Goal: Transaction & Acquisition: Purchase product/service

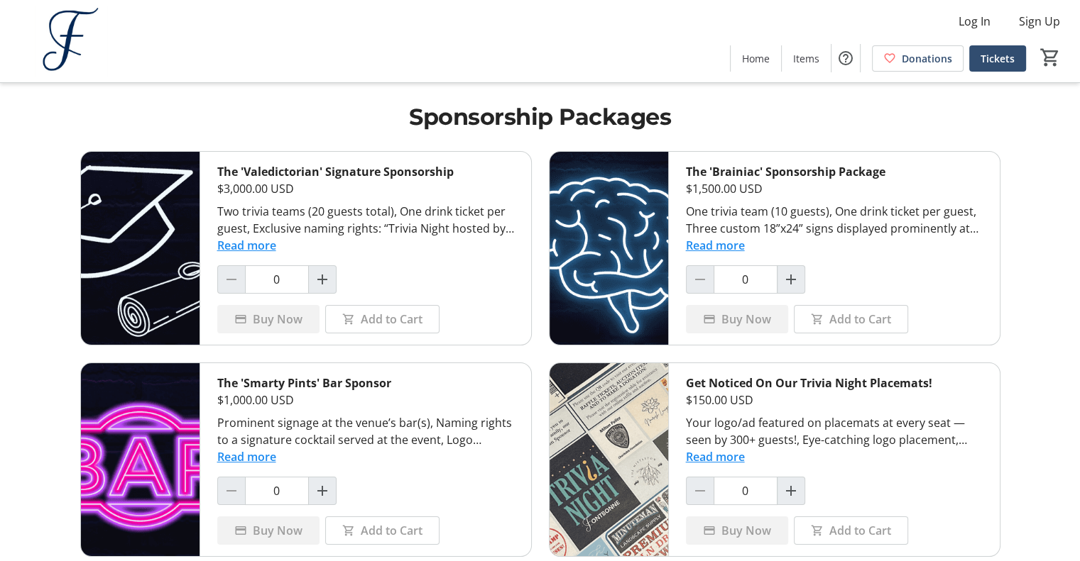
scroll to position [37, 0]
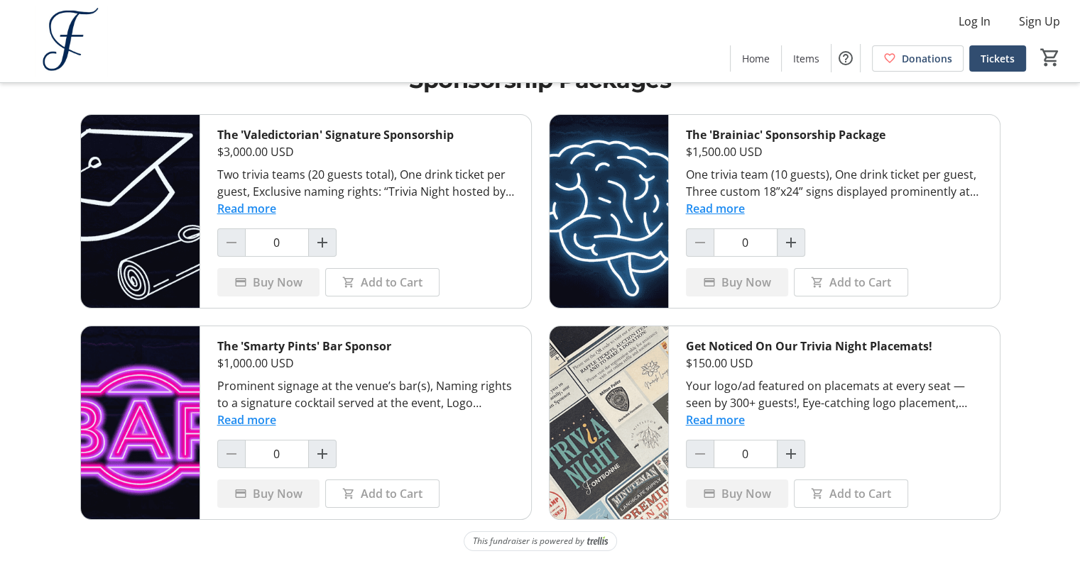
click at [793, 437] on div "Get Noticed On Our Trivia Night Placemats! $150.00 USD Your logo/ad featured on…" at bounding box center [834, 423] width 331 height 193
click at [792, 449] on mat-icon "Increment by one" at bounding box center [790, 454] width 17 height 17
type input "1"
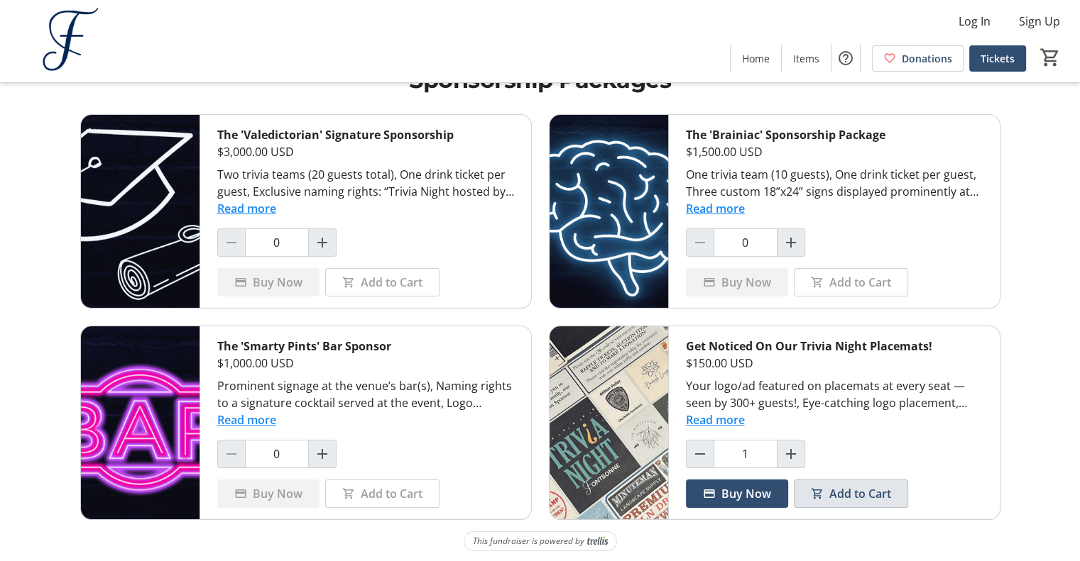
click at [833, 491] on span "Add to Cart" at bounding box center [860, 494] width 62 height 17
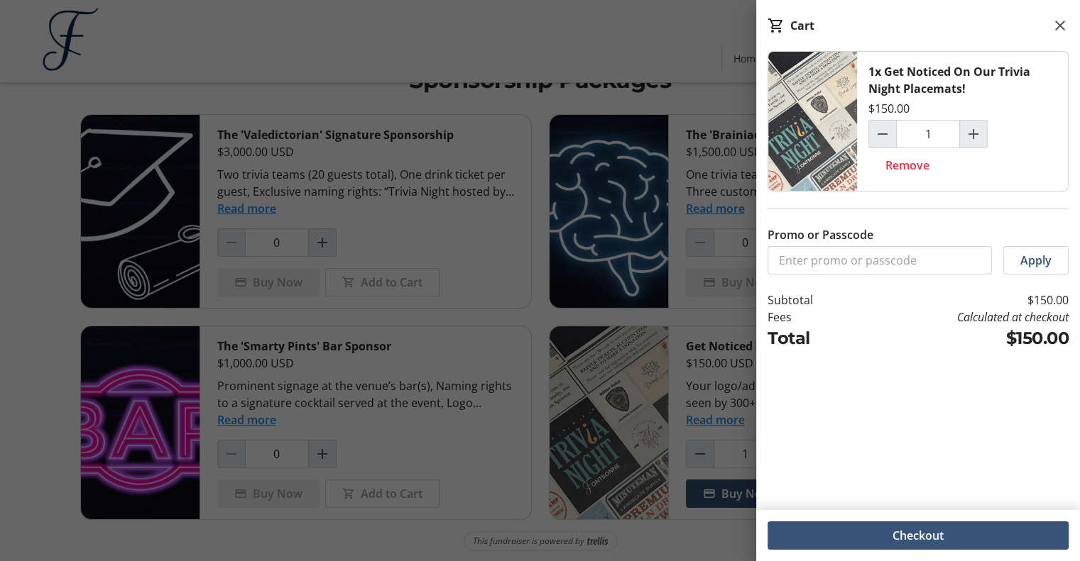
click at [955, 537] on span at bounding box center [917, 536] width 301 height 34
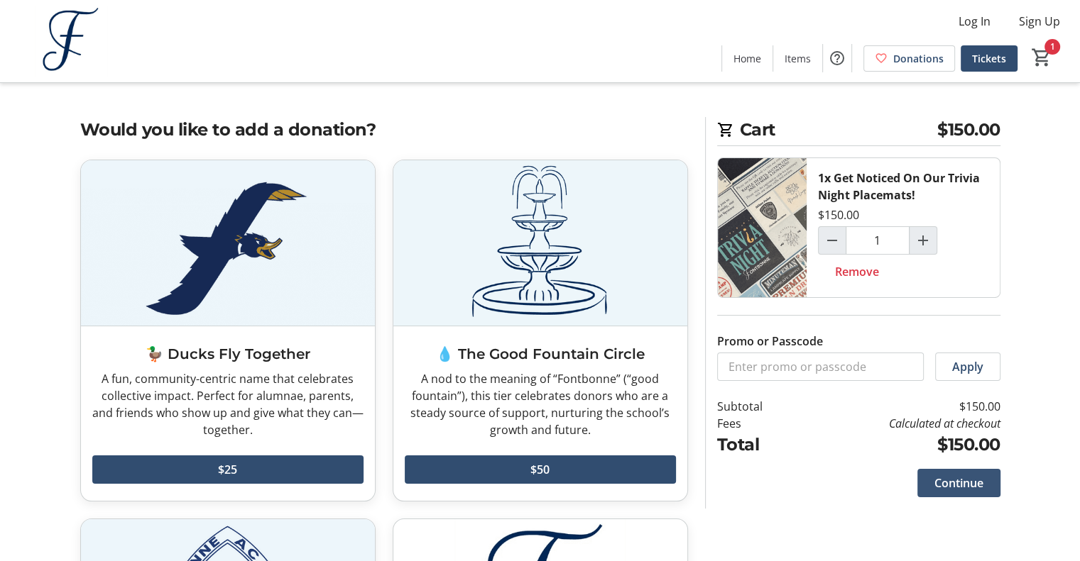
click at [954, 486] on span "Continue" at bounding box center [958, 483] width 49 height 17
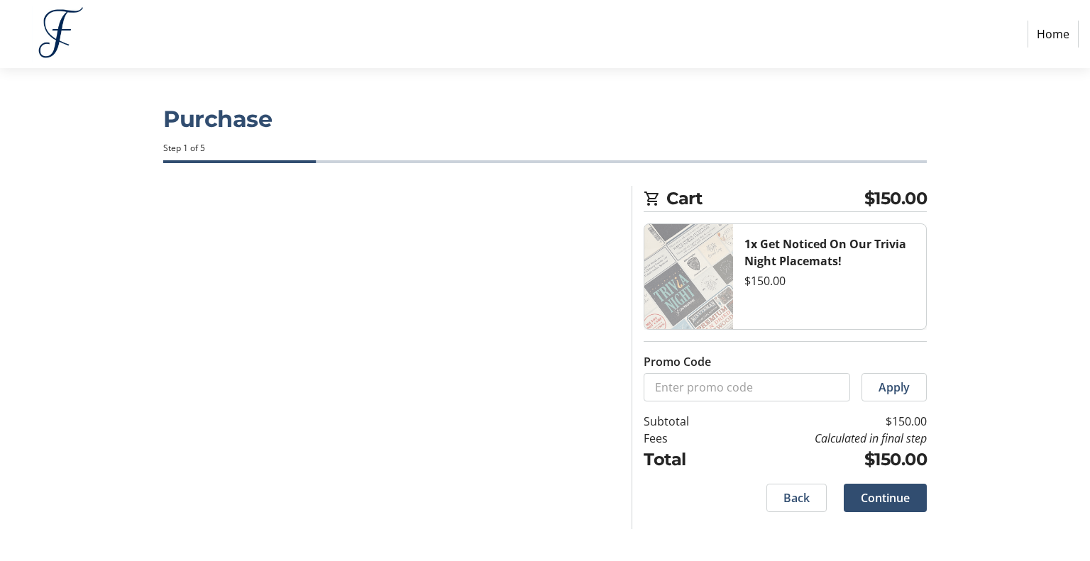
select select
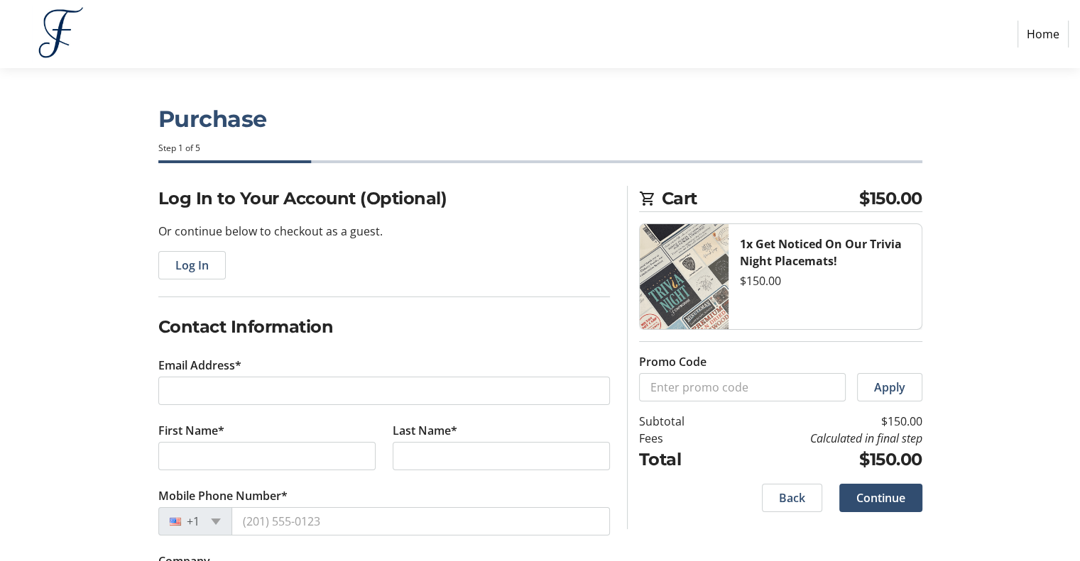
scroll to position [128, 0]
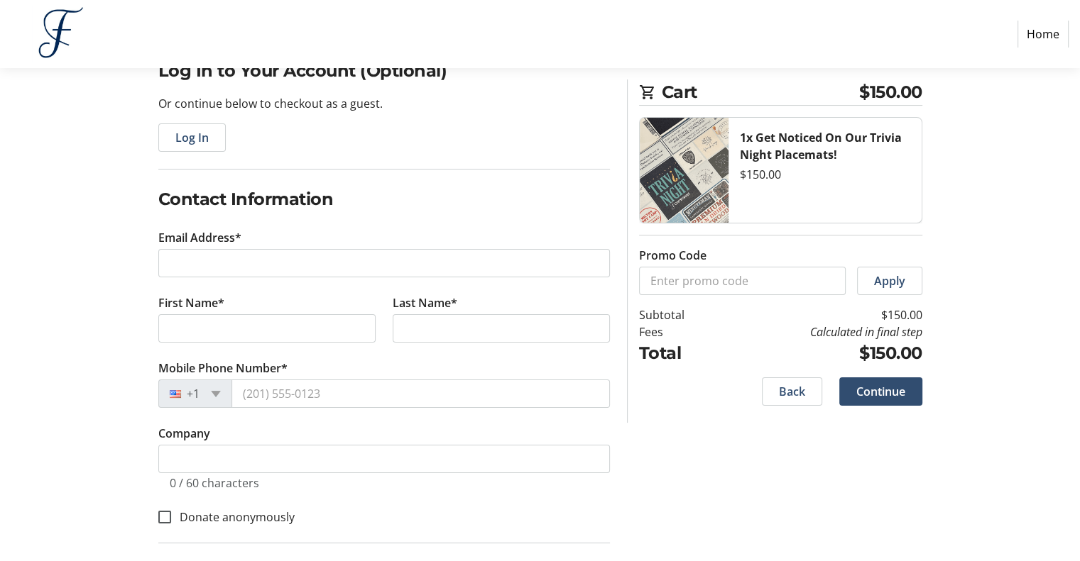
click at [387, 278] on tr-form-field "Email Address*" at bounding box center [383, 261] width 451 height 65
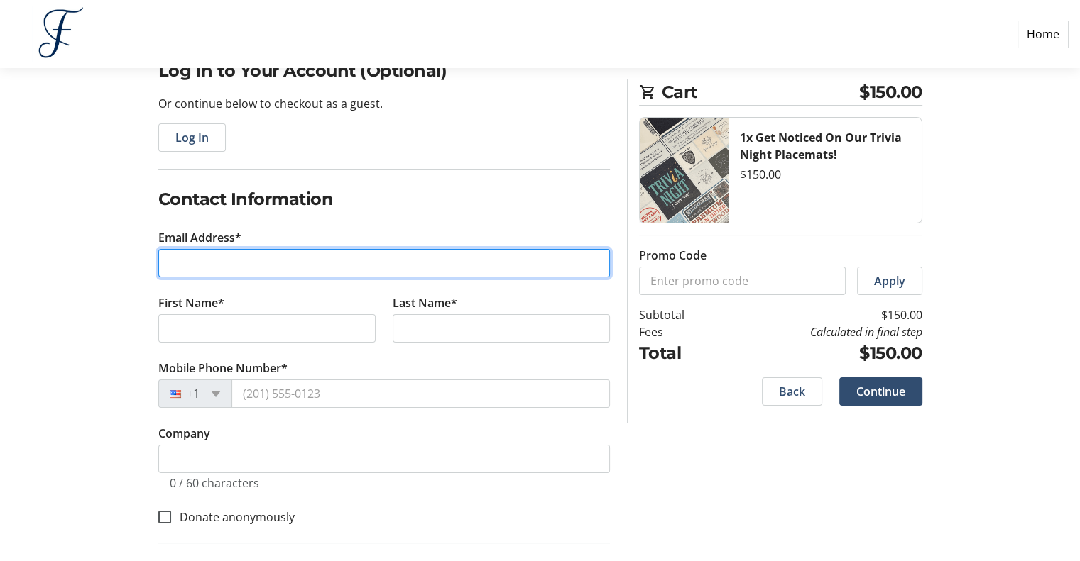
click at [401, 261] on input "Email Address*" at bounding box center [383, 263] width 451 height 28
type input "[EMAIL_ADDRESS][DOMAIN_NAME]"
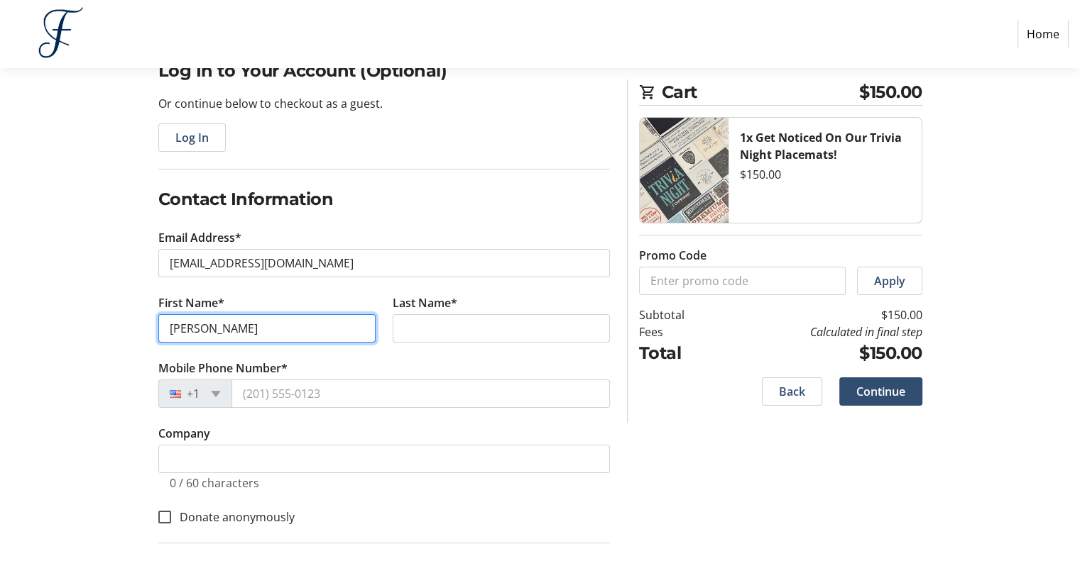
type input "[PERSON_NAME]"
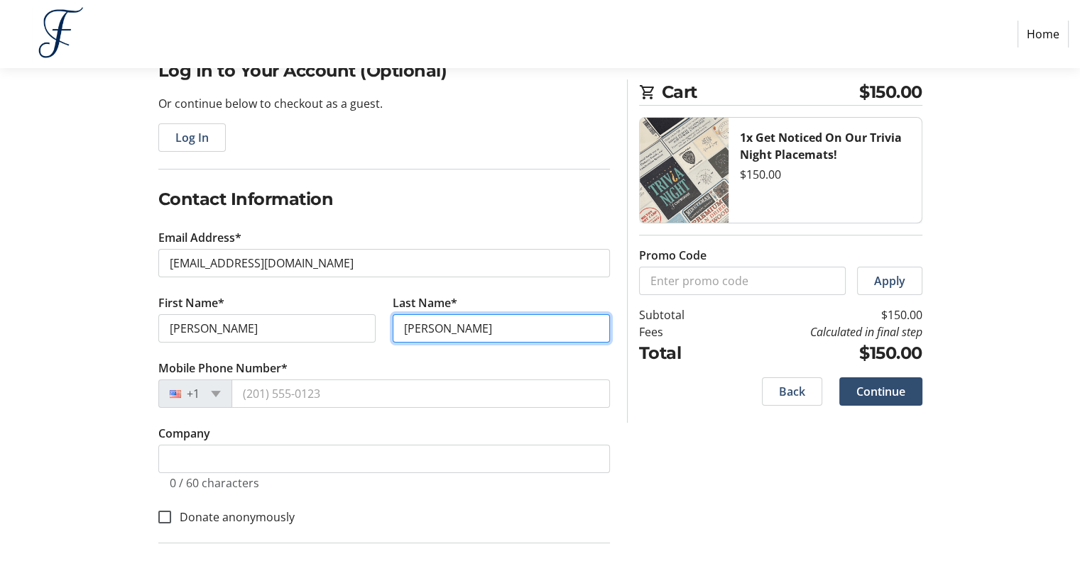
type input "[PERSON_NAME]"
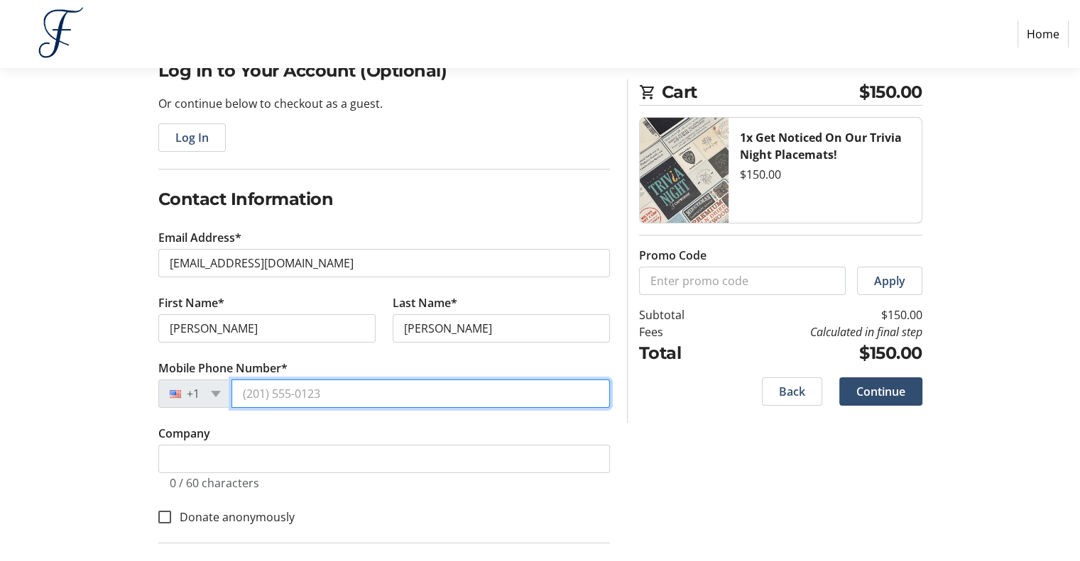
scroll to position [363, 0]
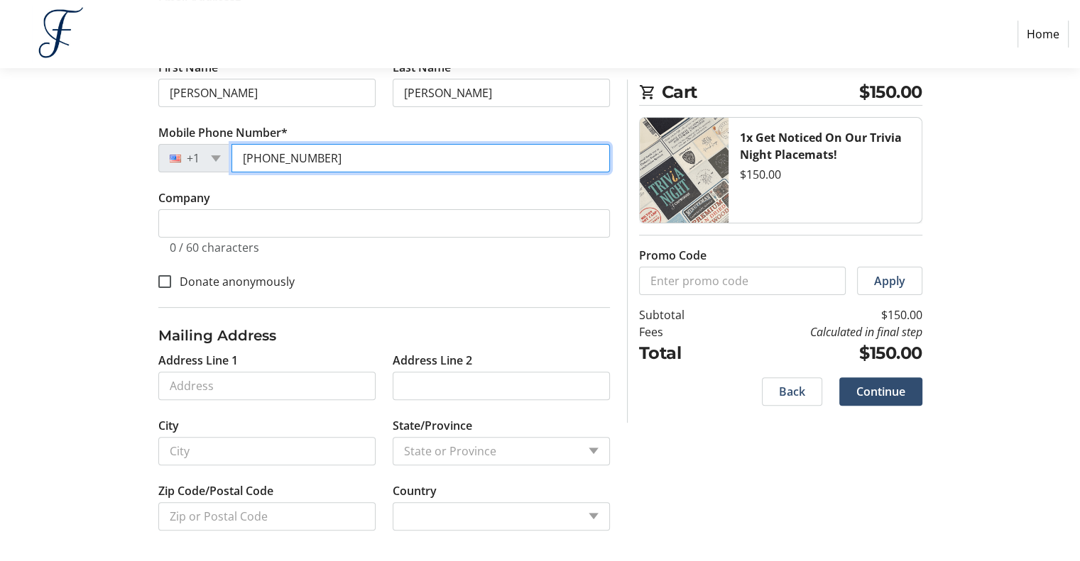
type input "[PHONE_NUMBER]"
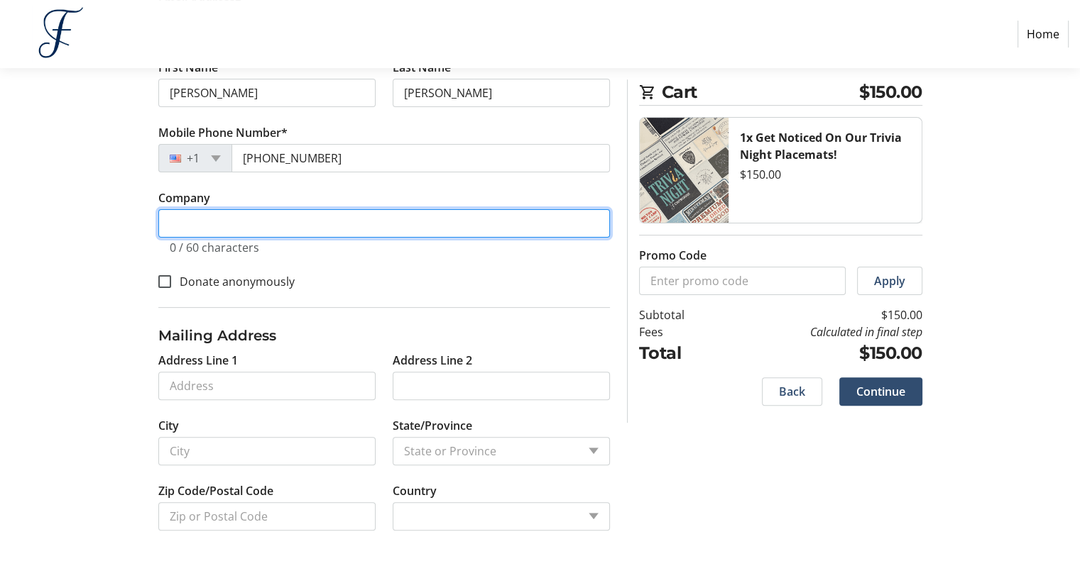
click at [340, 221] on input "Company" at bounding box center [383, 223] width 451 height 28
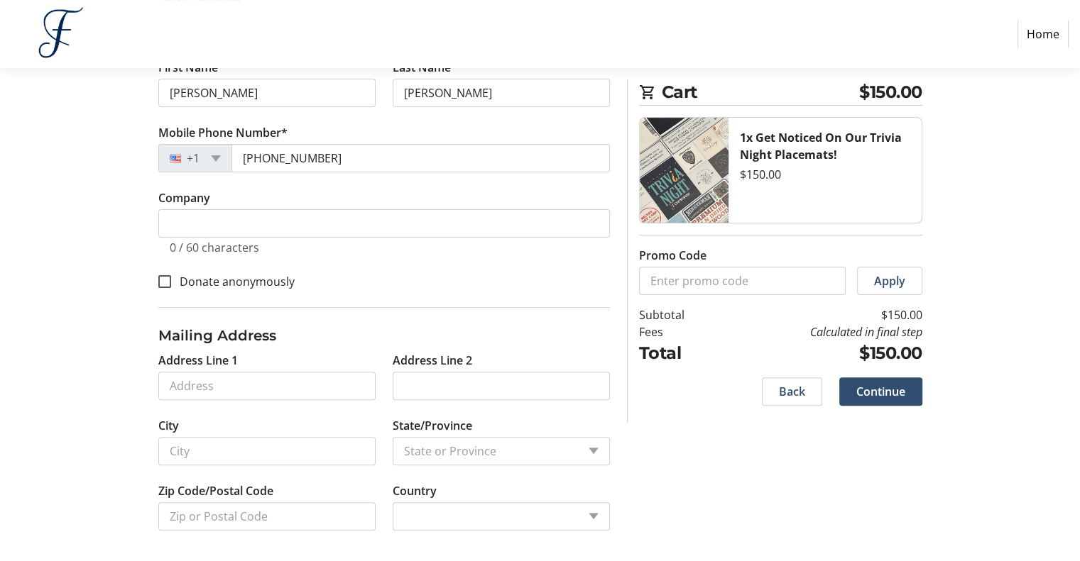
click at [376, 247] on div "0 / 60 characters" at bounding box center [384, 246] width 429 height 17
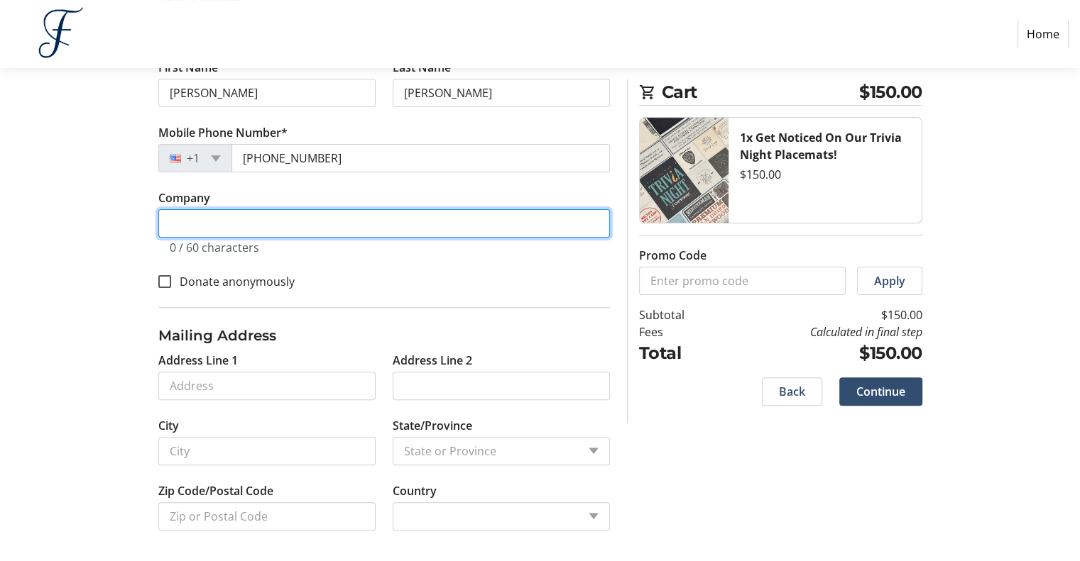
click at [363, 231] on input "Company" at bounding box center [383, 223] width 451 height 28
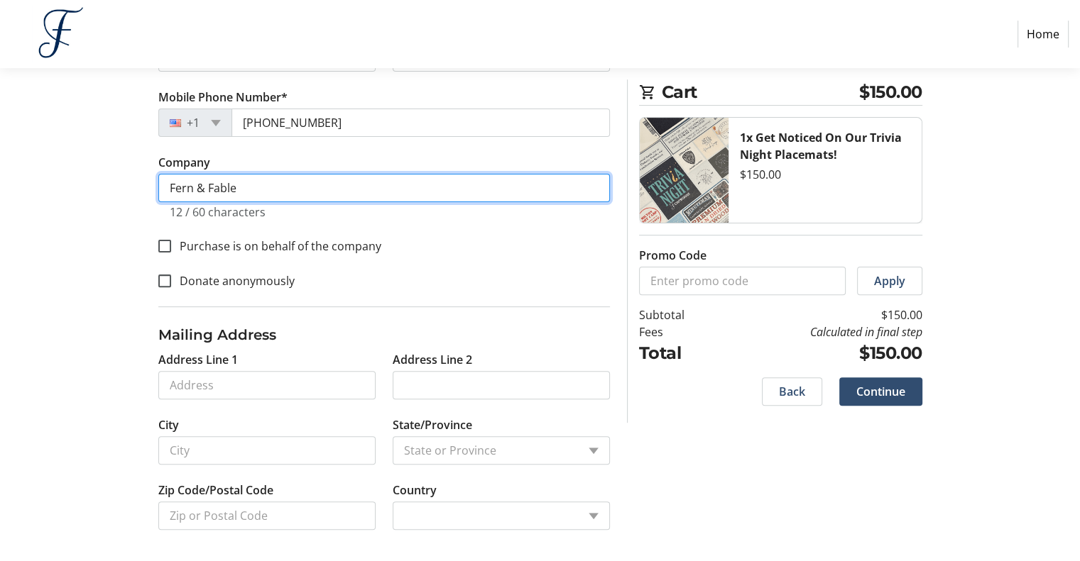
type input "Fern & Fable"
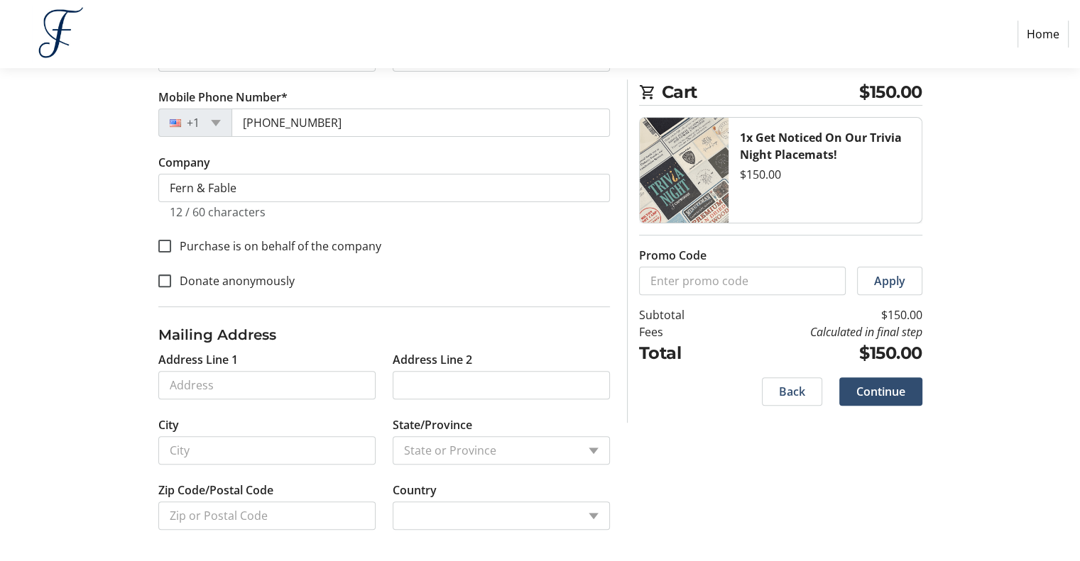
click at [261, 249] on label "Purchase is on behalf of the company" at bounding box center [276, 246] width 210 height 17
click at [171, 249] on input "Purchase is on behalf of the company" at bounding box center [164, 246] width 13 height 13
checkbox input "true"
click at [291, 382] on input "Address Line 1" at bounding box center [266, 385] width 217 height 28
type input "[STREET_ADDRESS]"
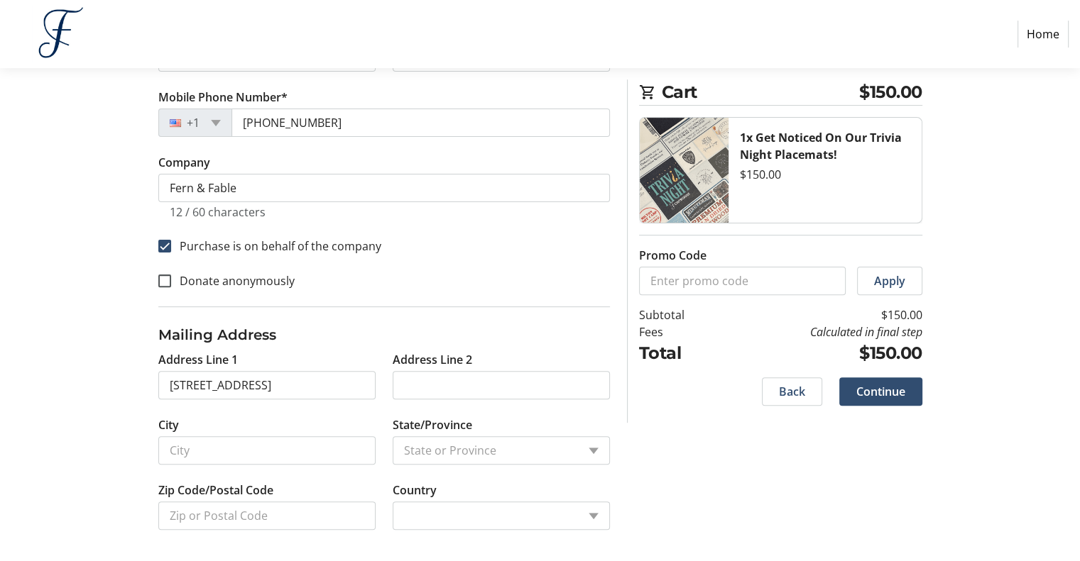
type input "Milford"
select select
type input "01757"
select select "US"
select select "MA"
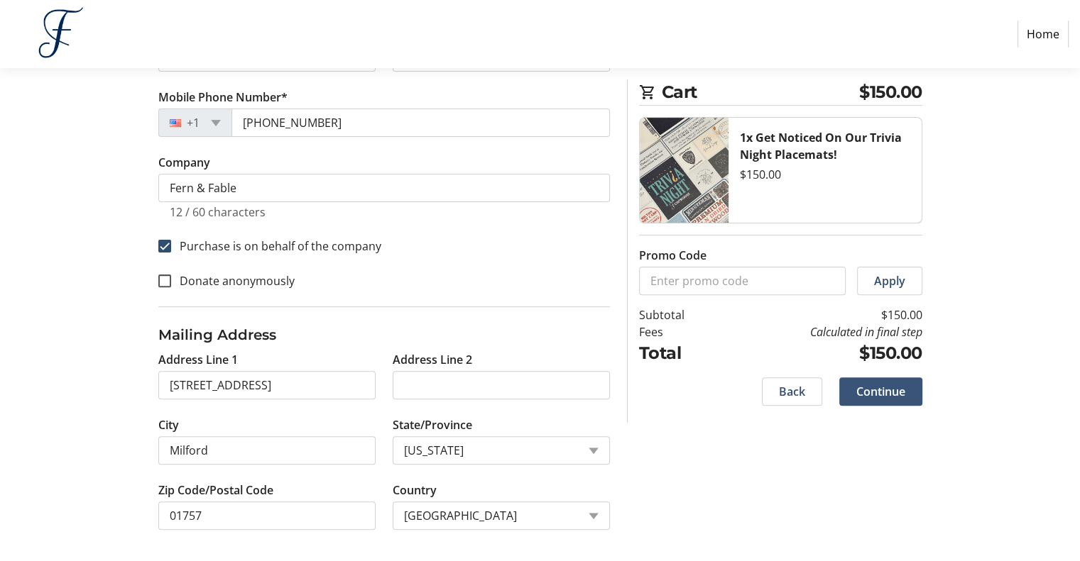
click at [875, 398] on span "Continue" at bounding box center [880, 391] width 49 height 17
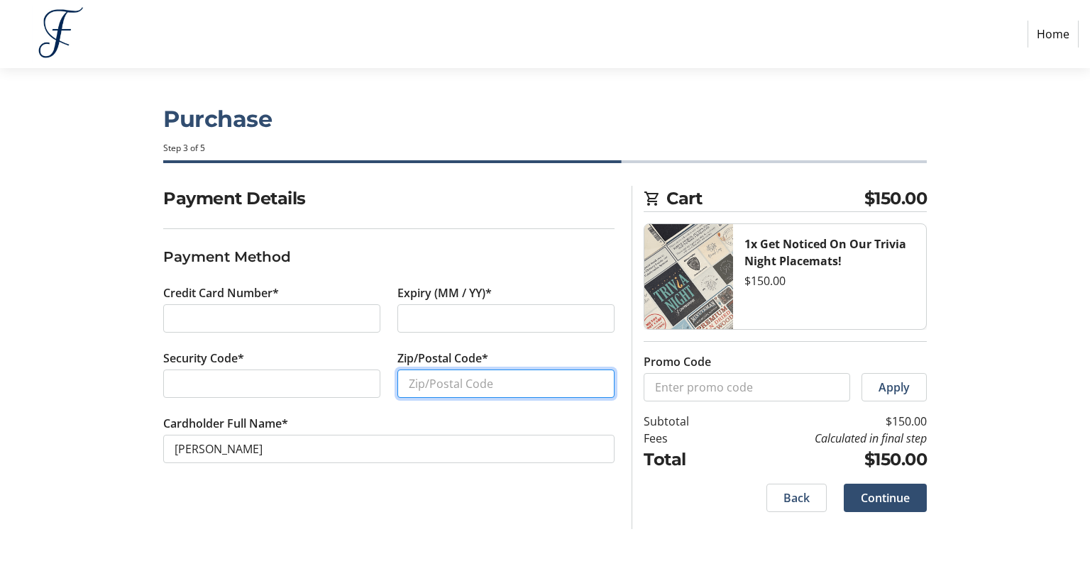
click at [462, 391] on input "Zip/Postal Code*" at bounding box center [506, 384] width 217 height 28
type input "01757"
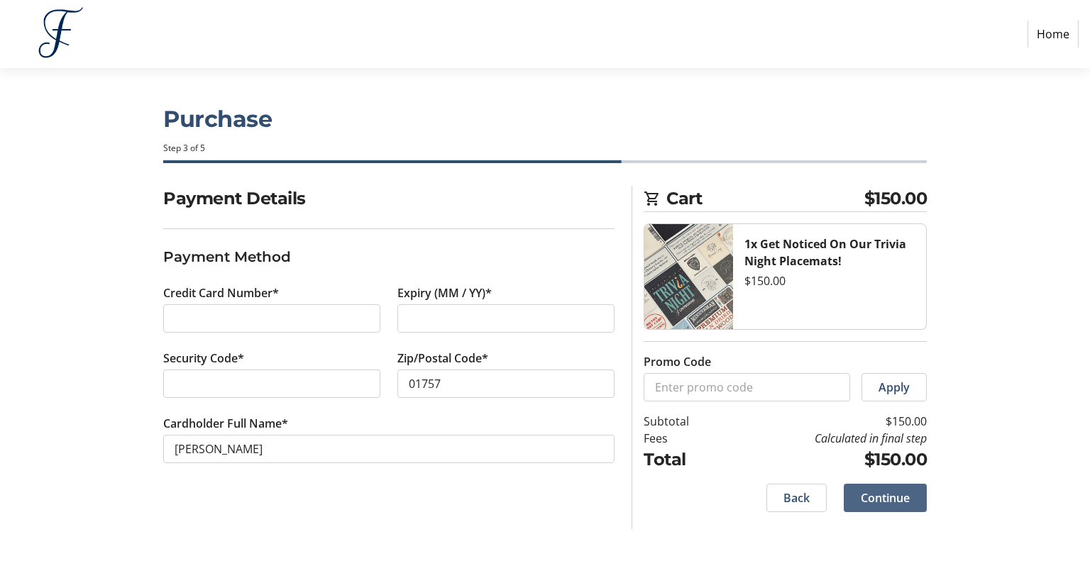
click at [856, 482] on span at bounding box center [885, 498] width 83 height 34
click at [856, 482] on section "Cart $150.00 1x Get Noticed On Our Trivia Night Placemats! $150.00 Promo Code A…" at bounding box center [785, 358] width 283 height 344
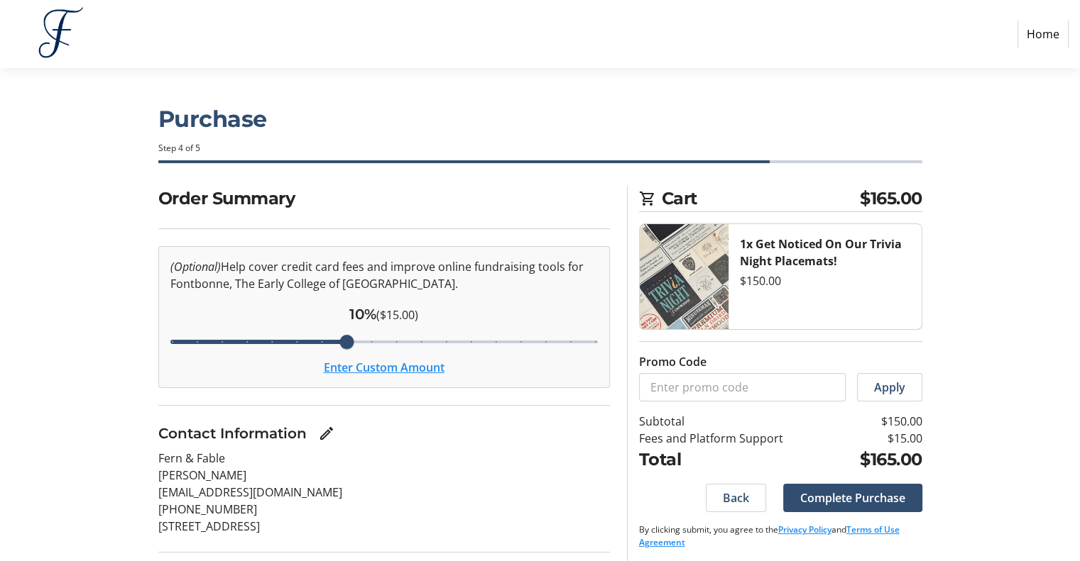
scroll to position [125, 0]
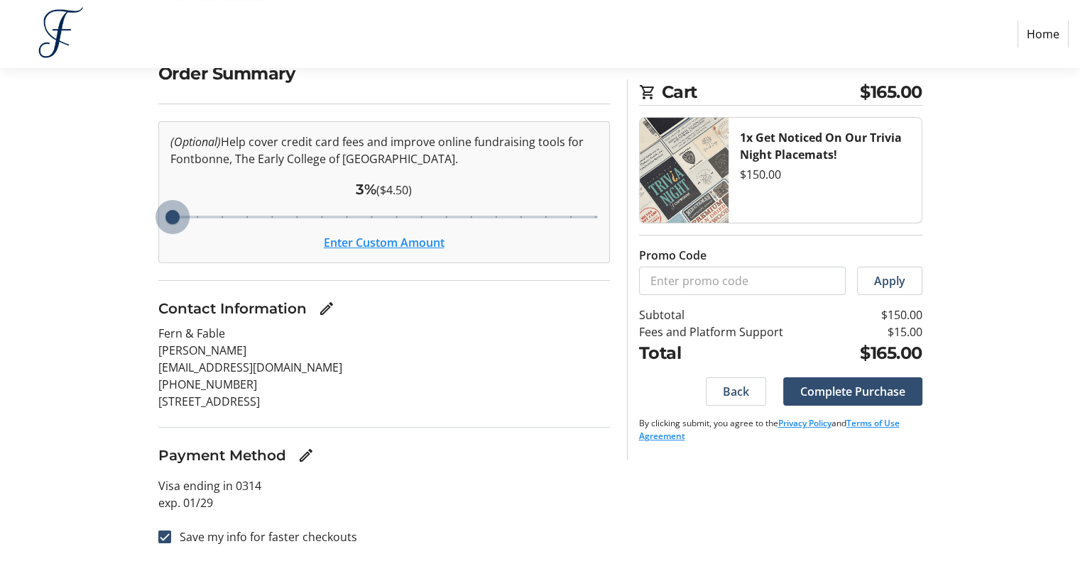
drag, startPoint x: 347, startPoint y: 216, endPoint x: 63, endPoint y: 198, distance: 284.5
type input "3"
click at [155, 202] on input "Cover fees percentage" at bounding box center [383, 217] width 457 height 31
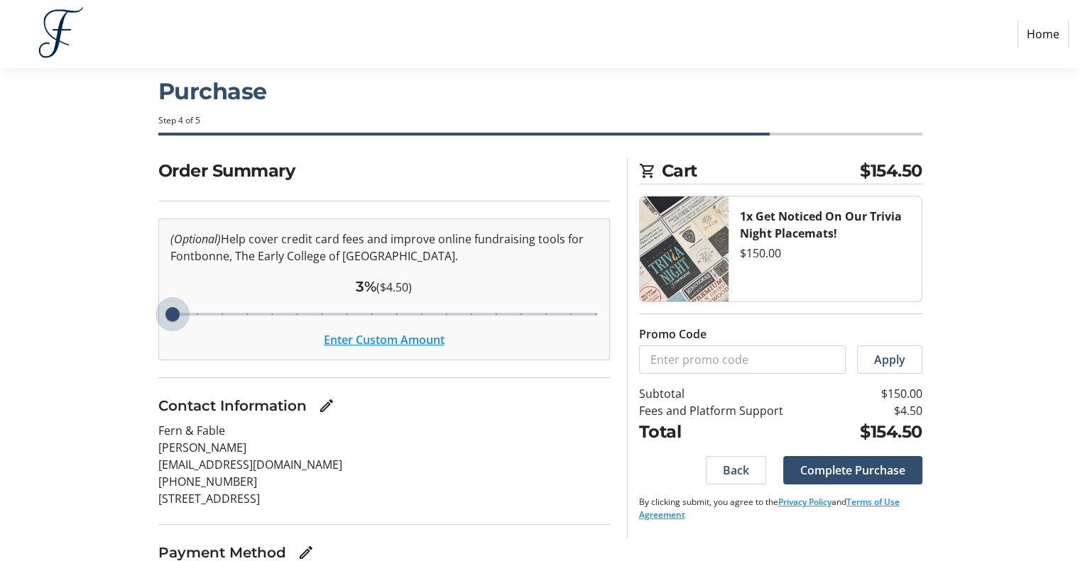
scroll to position [28, 0]
click at [380, 344] on button "Enter Custom Amount" at bounding box center [384, 339] width 121 height 17
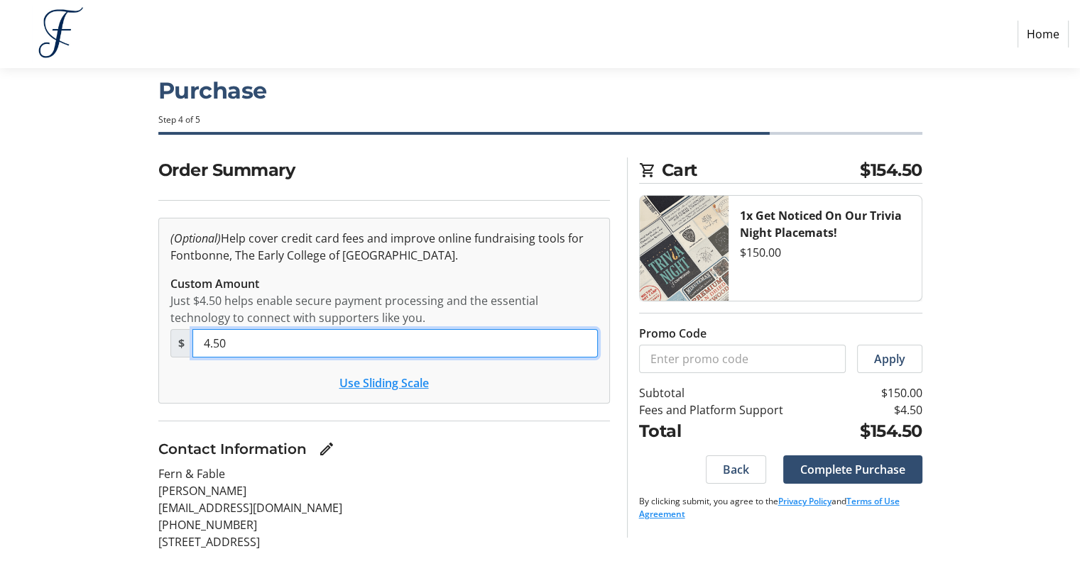
click at [380, 344] on input "4.50" at bounding box center [394, 343] width 405 height 28
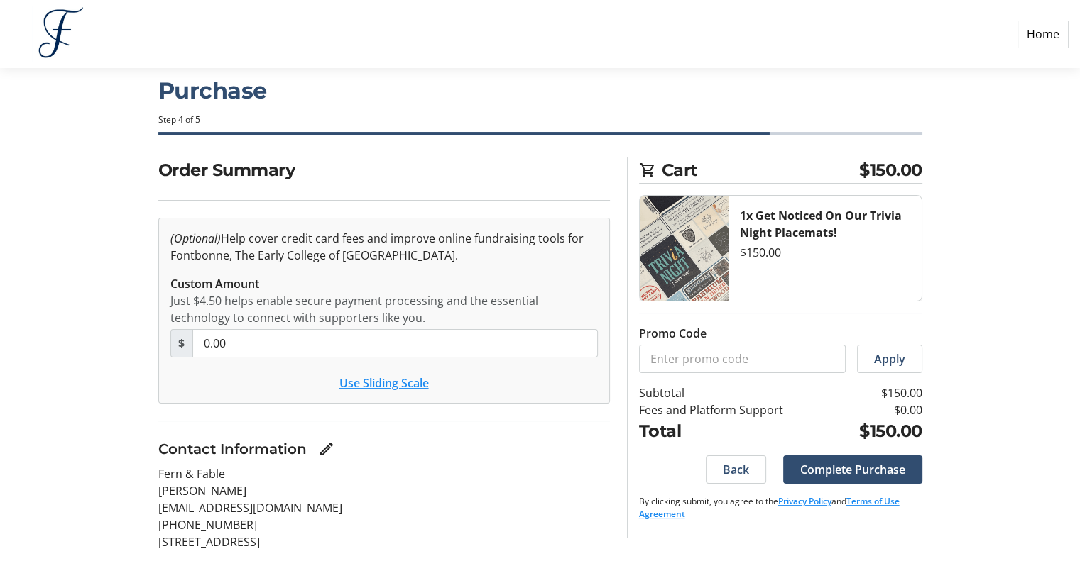
click at [235, 413] on section "Order Summary (Optional) Help cover credit card fees and improve online fundrai…" at bounding box center [383, 431] width 451 height 546
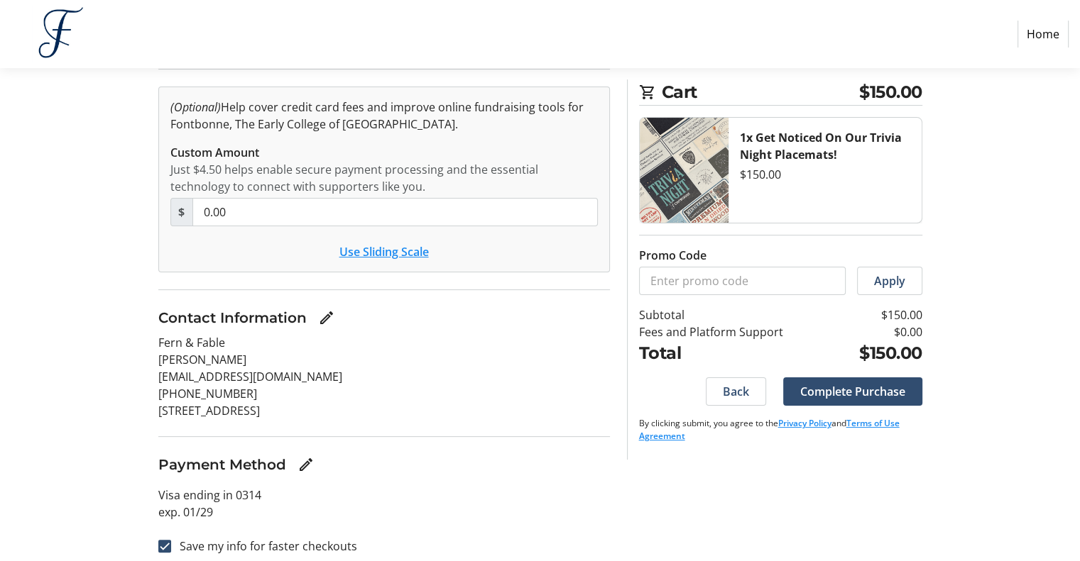
scroll to position [160, 0]
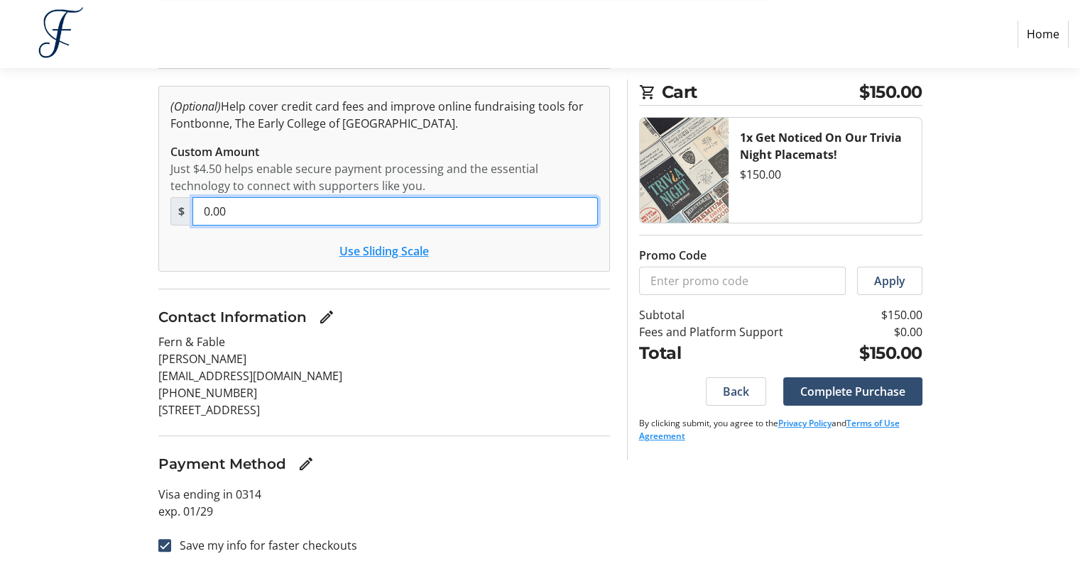
click at [246, 207] on input "0.00" at bounding box center [394, 211] width 405 height 28
type input "0"
type input "4.50"
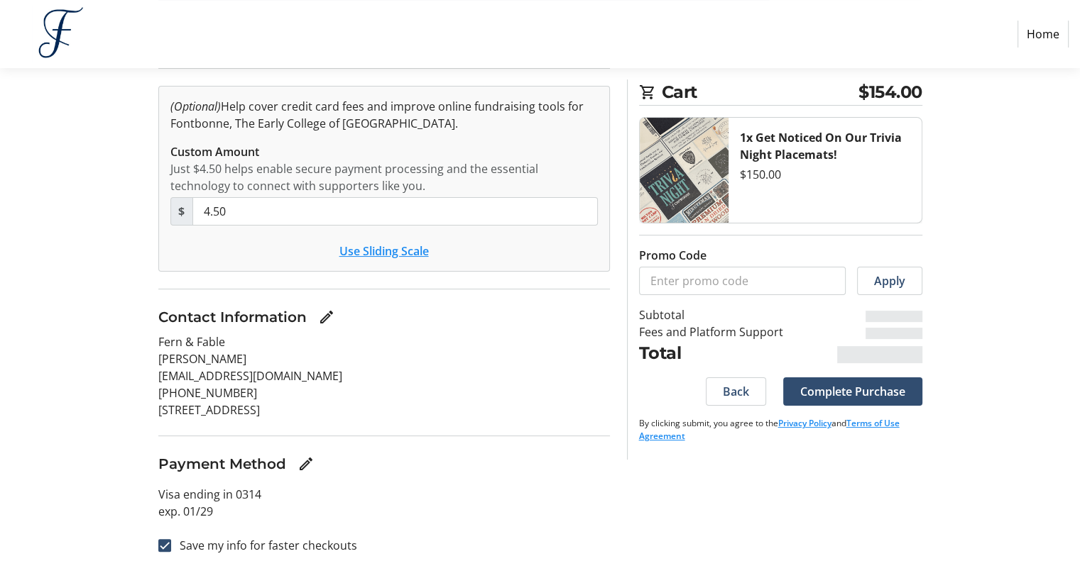
click at [472, 289] on section "Order Summary (Optional) Help cover credit card fees and improve online fundrai…" at bounding box center [383, 299] width 451 height 546
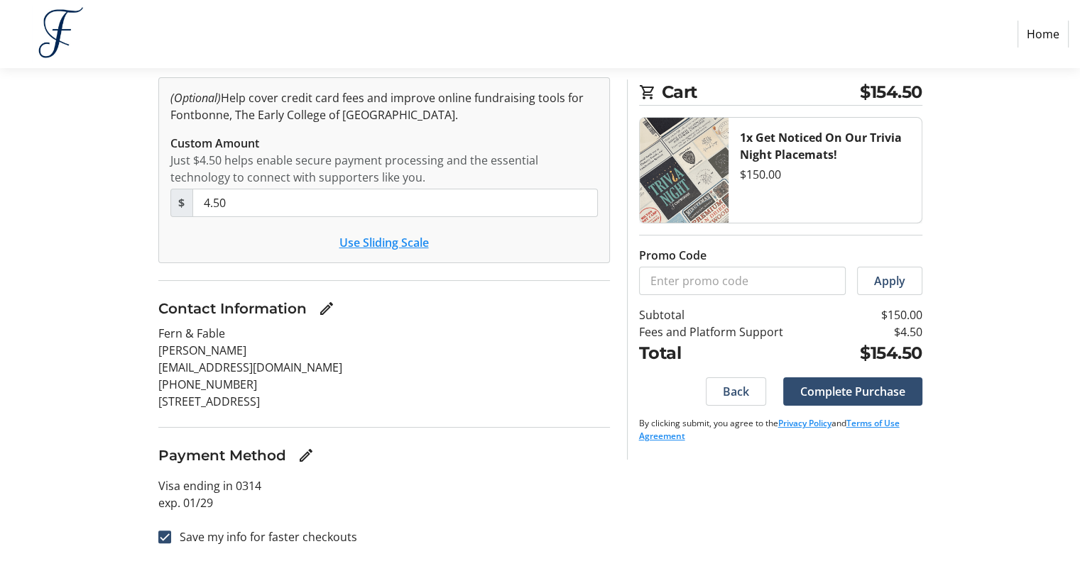
click at [253, 530] on label "Save my info for faster checkouts" at bounding box center [264, 537] width 186 height 17
click at [171, 531] on input "Save my info for faster checkouts" at bounding box center [164, 537] width 13 height 13
checkbox input "false"
click at [853, 395] on span "Complete Purchase" at bounding box center [852, 391] width 105 height 17
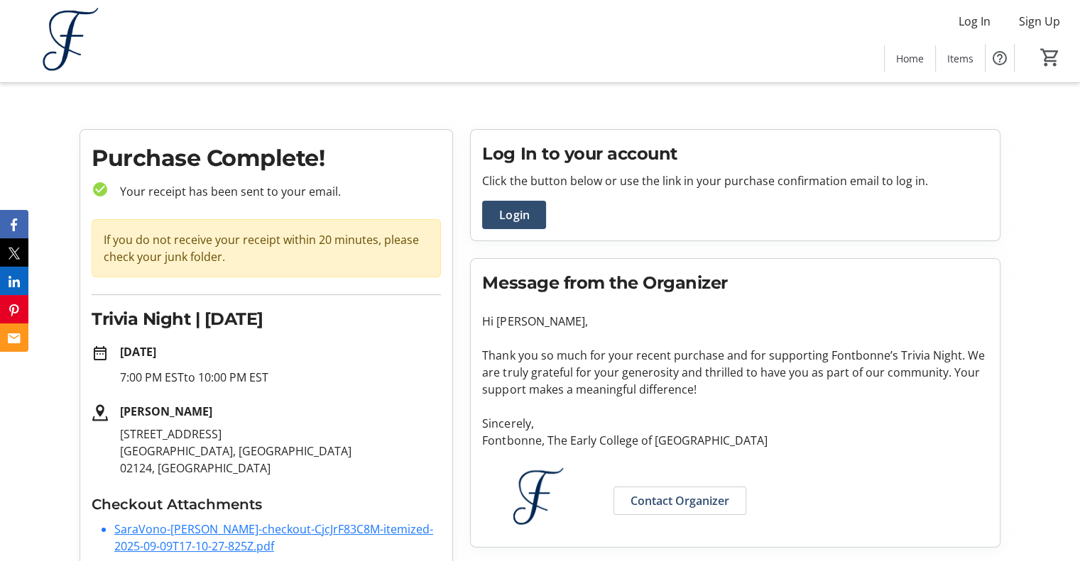
scroll to position [28, 0]
